Goal: Participate in discussion

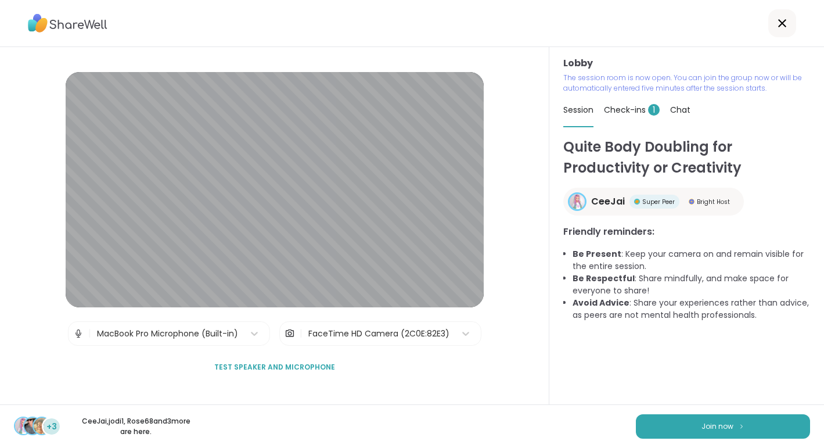
drag, startPoint x: 0, startPoint y: 0, endPoint x: 780, endPoint y: 27, distance: 780.6
click at [780, 27] on icon at bounding box center [782, 23] width 14 height 14
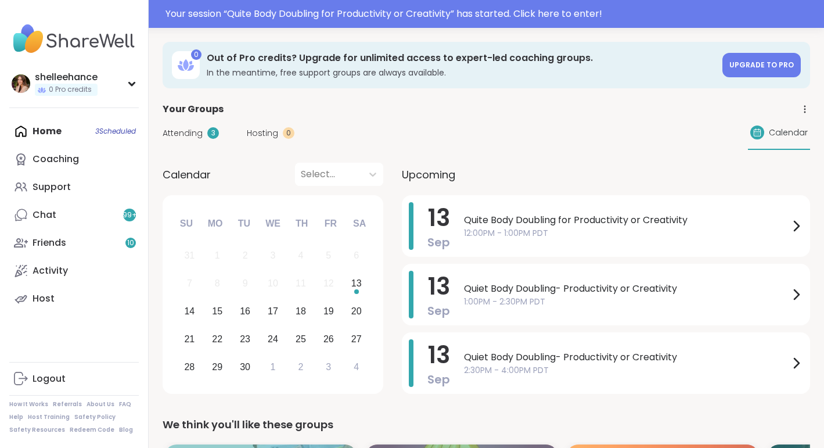
click at [103, 193] on link "Support" at bounding box center [74, 187] width 130 height 28
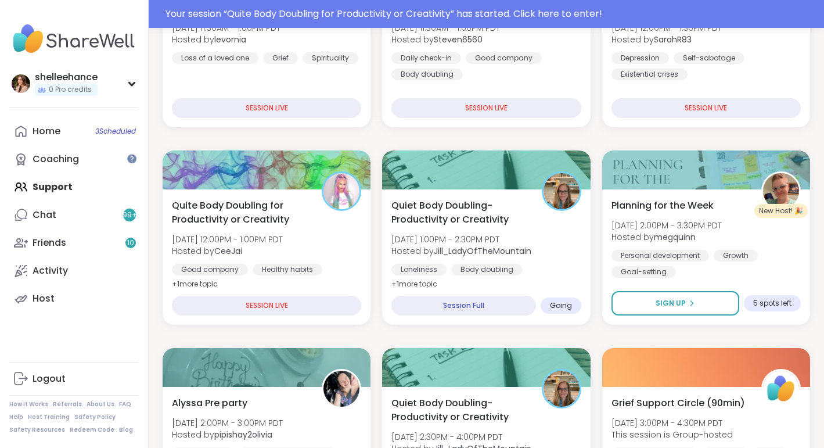
scroll to position [262, 0]
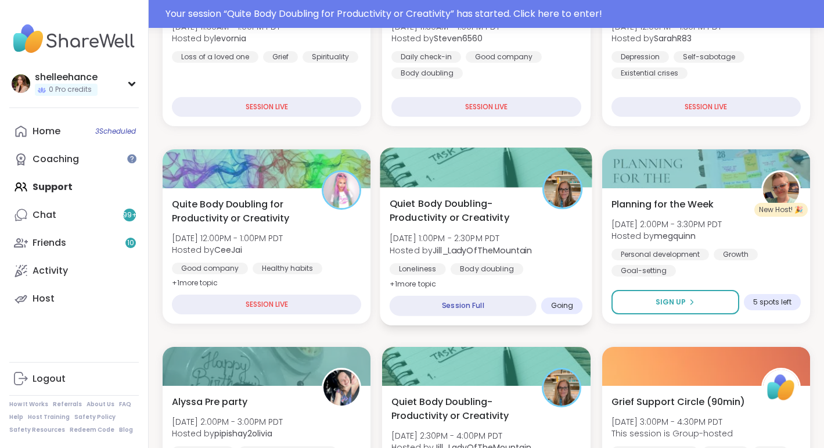
click at [580, 274] on div "Loneliness Body doubling Healthy habits" at bounding box center [486, 277] width 193 height 28
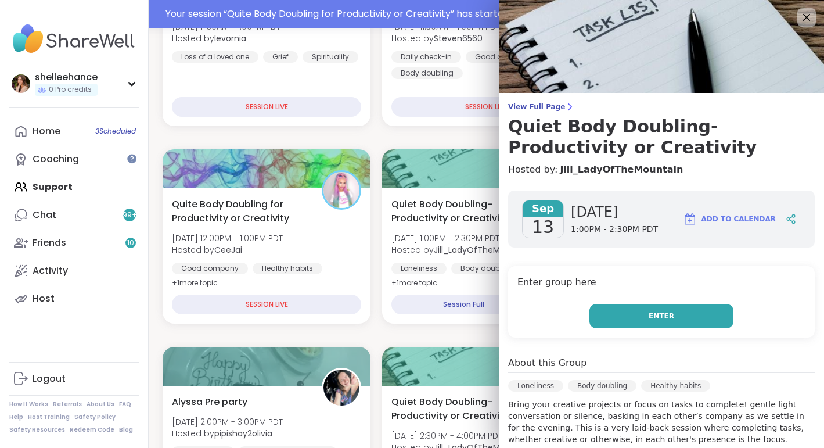
click at [630, 317] on button "Enter" at bounding box center [662, 316] width 144 height 24
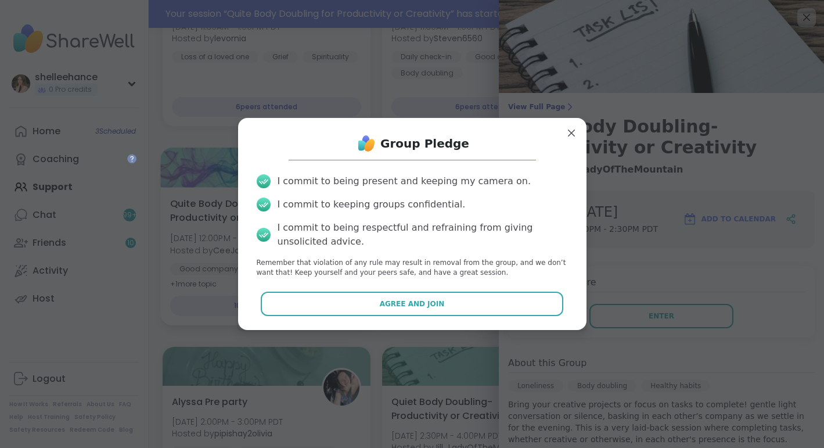
click at [347, 303] on button "Agree and Join" at bounding box center [412, 304] width 303 height 24
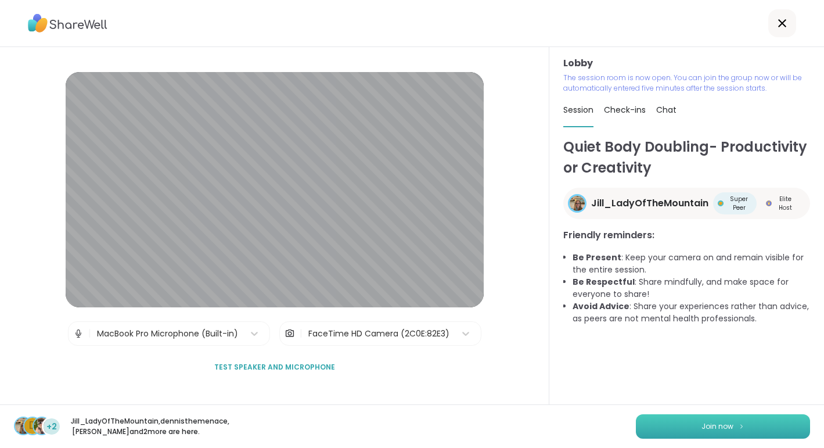
click at [713, 424] on button "Join now" at bounding box center [723, 426] width 174 height 24
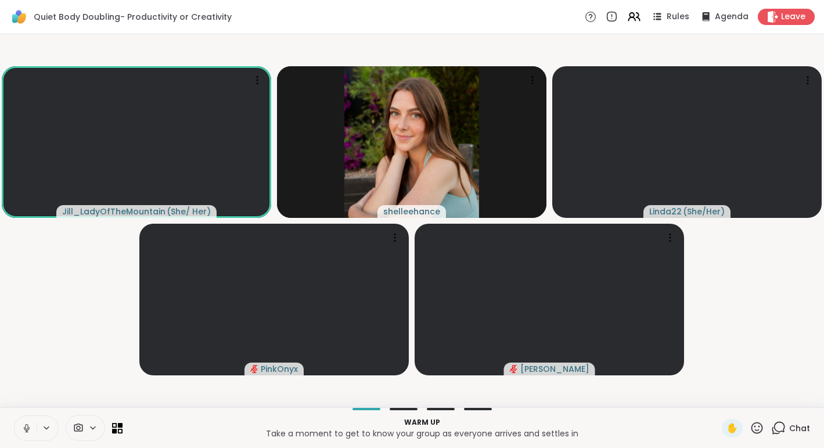
click at [20, 433] on button at bounding box center [26, 428] width 22 height 24
